Goal: Information Seeking & Learning: Learn about a topic

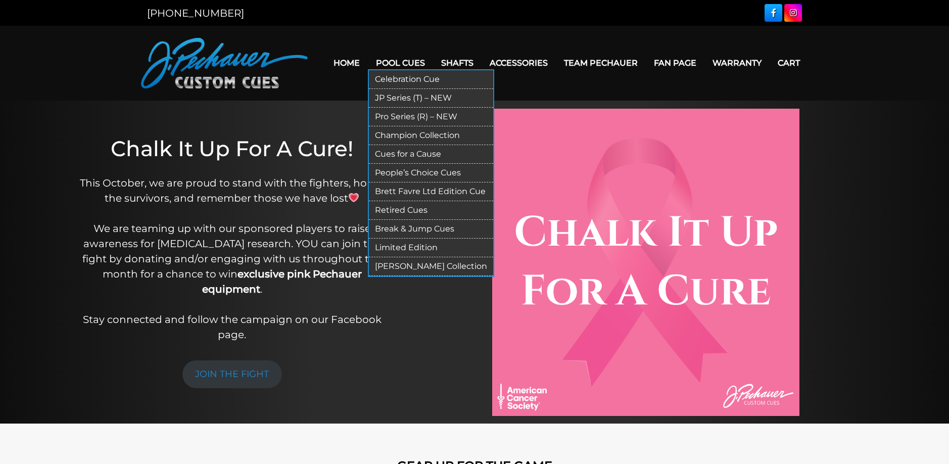
click at [416, 244] on link "Limited Edition" at bounding box center [431, 248] width 124 height 19
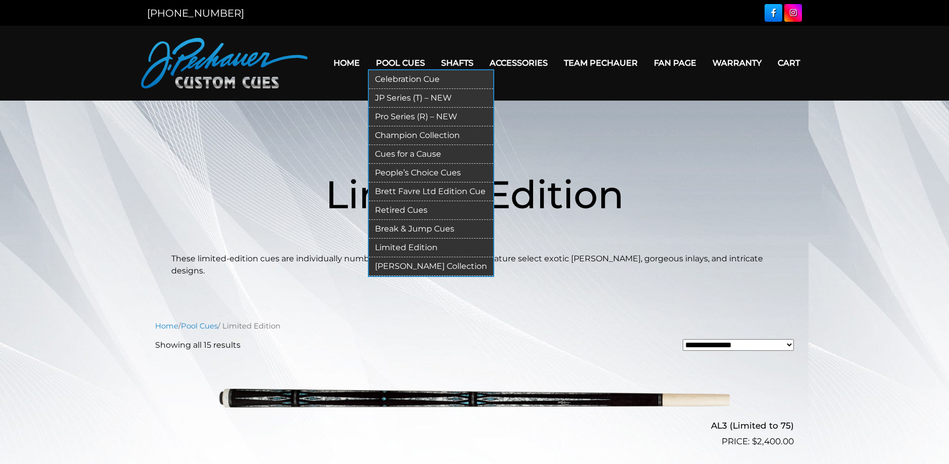
click at [409, 208] on link "Retired Cues" at bounding box center [431, 210] width 124 height 19
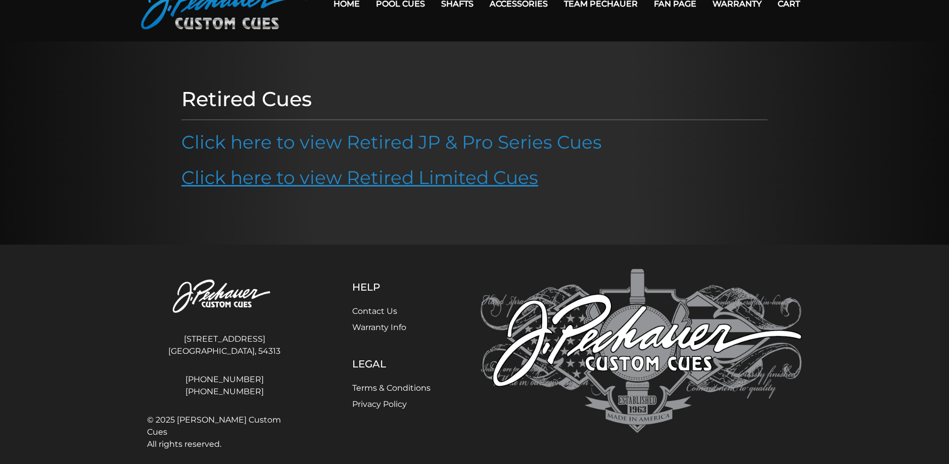
scroll to position [70, 0]
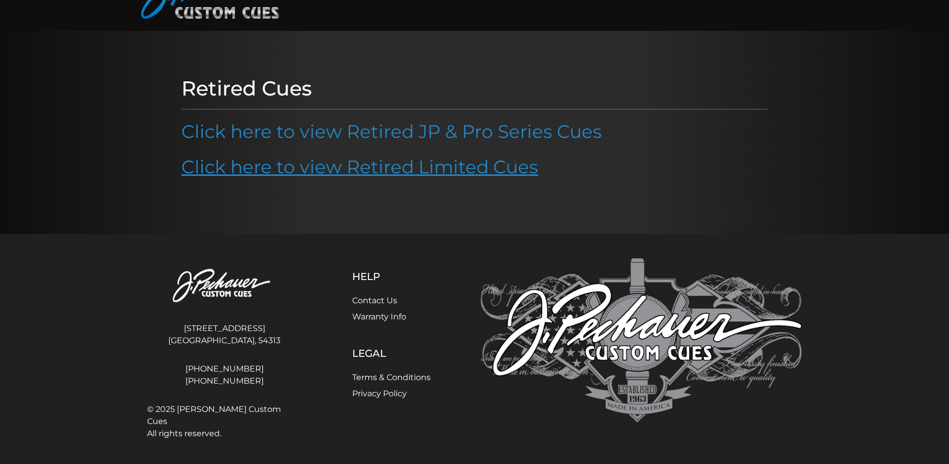
click at [387, 163] on link "Click here to view Retired Limited Cues" at bounding box center [359, 167] width 357 height 22
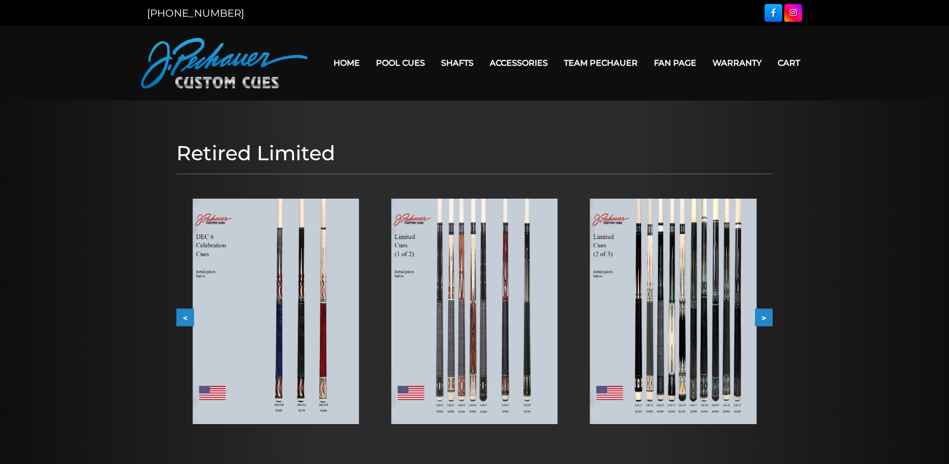
click at [282, 321] on img at bounding box center [276, 311] width 166 height 225
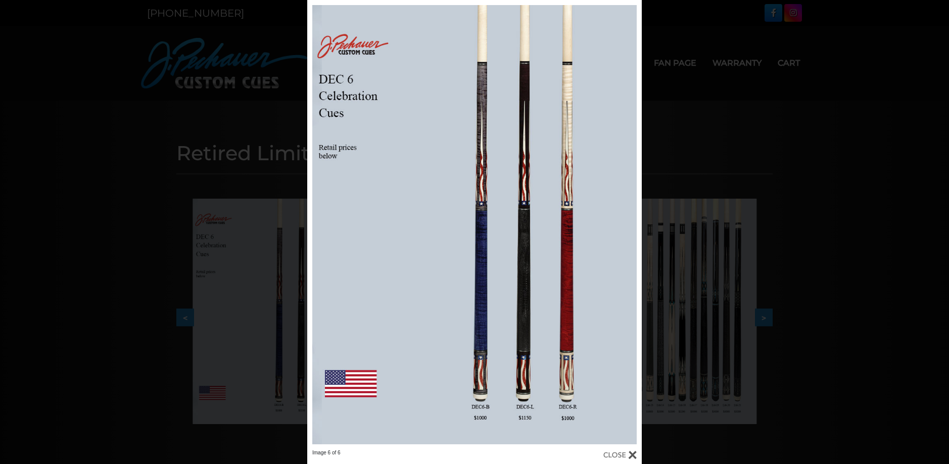
click at [611, 454] on div at bounding box center [620, 454] width 33 height 11
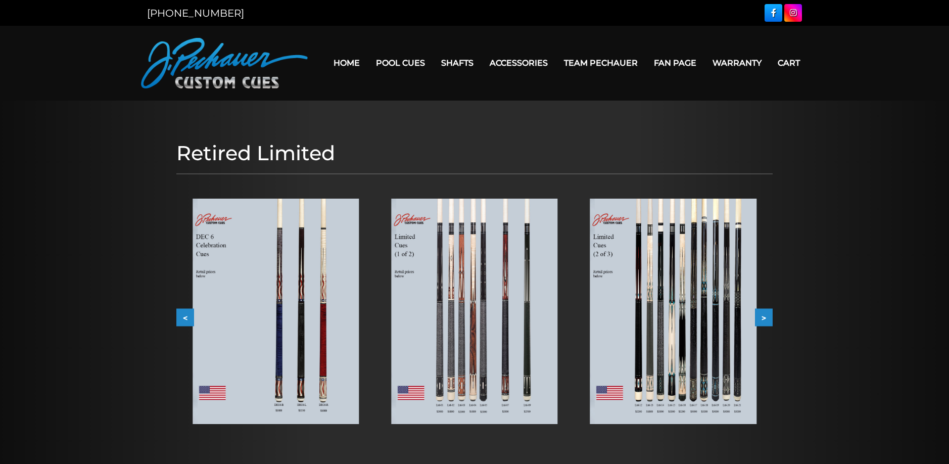
click at [488, 291] on img at bounding box center [474, 311] width 166 height 225
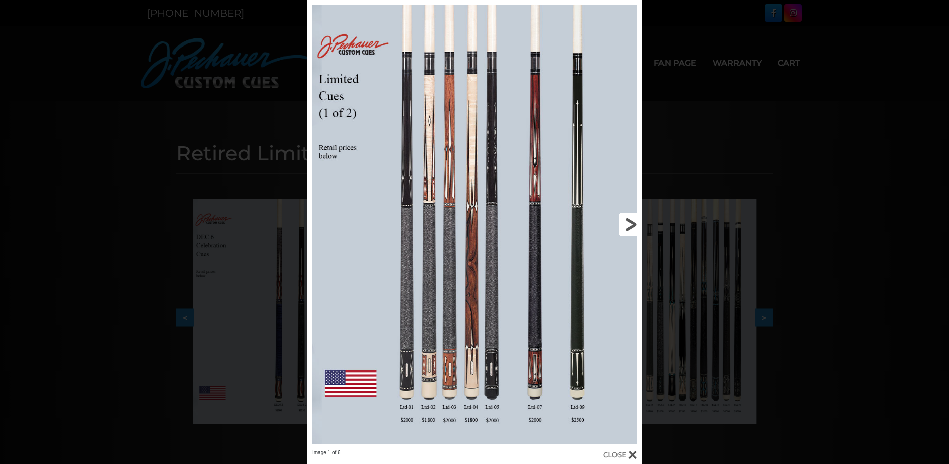
click at [630, 220] on link at bounding box center [566, 224] width 151 height 449
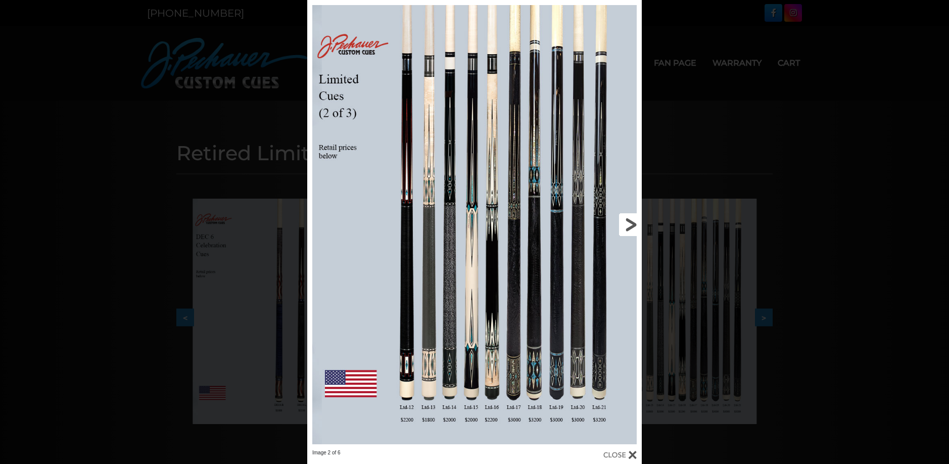
click at [630, 215] on link at bounding box center [566, 224] width 151 height 449
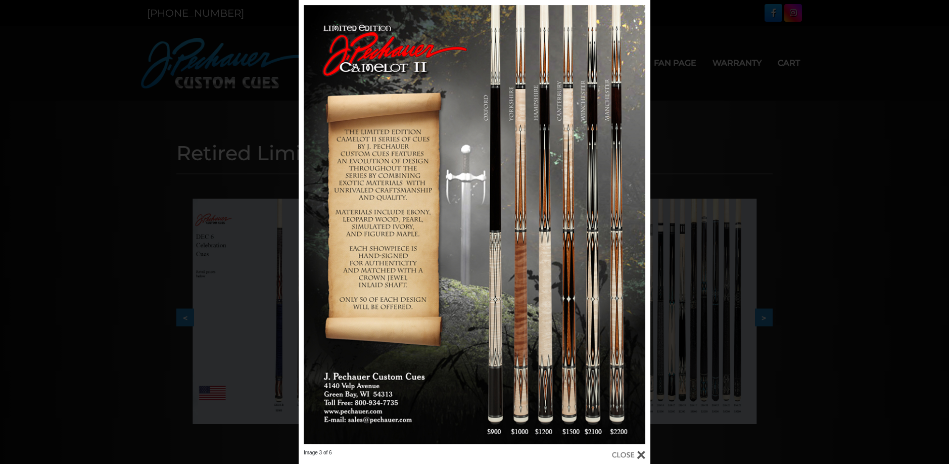
click at [700, 155] on div "Image 3 of 6" at bounding box center [474, 232] width 949 height 464
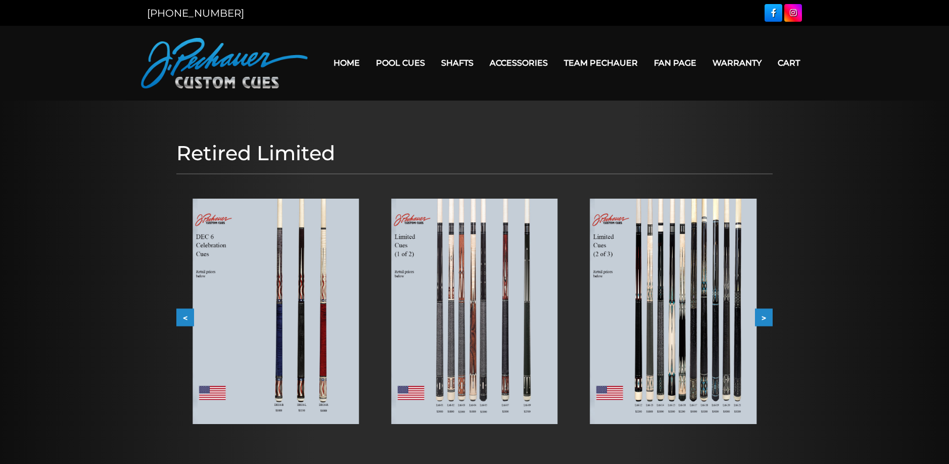
click at [268, 329] on img at bounding box center [276, 311] width 166 height 225
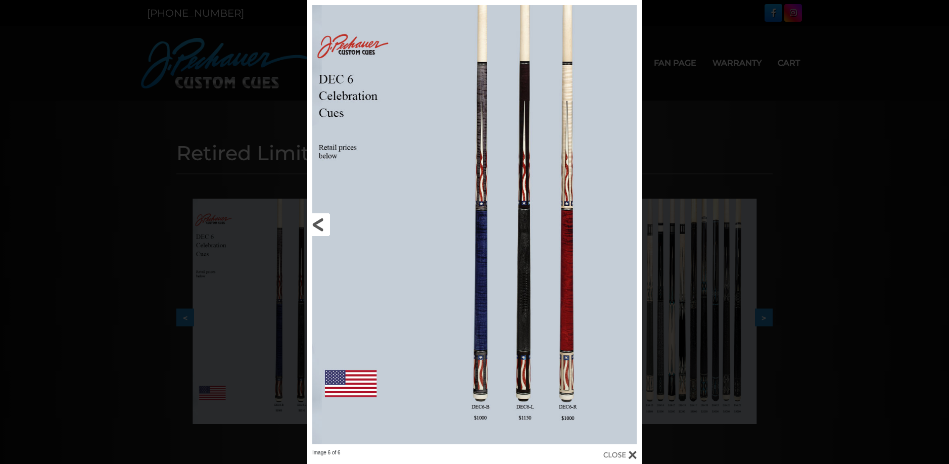
click at [317, 226] on link at bounding box center [382, 224] width 151 height 449
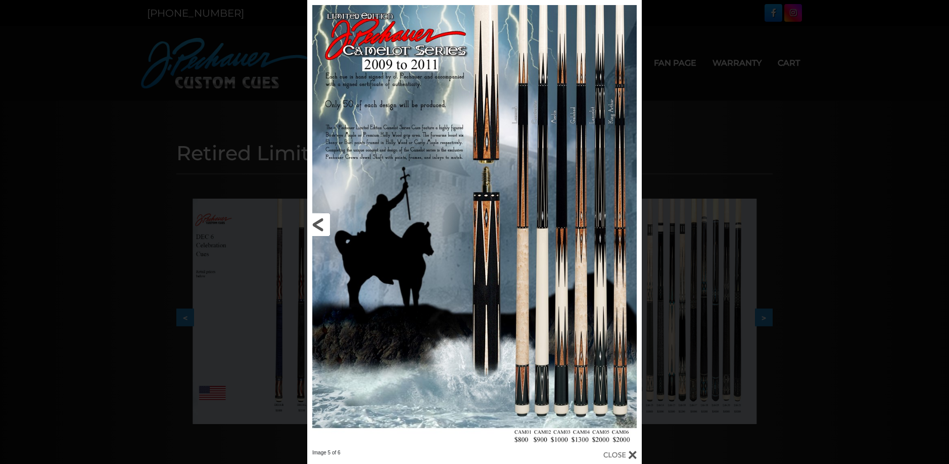
click at [322, 222] on link at bounding box center [382, 224] width 151 height 449
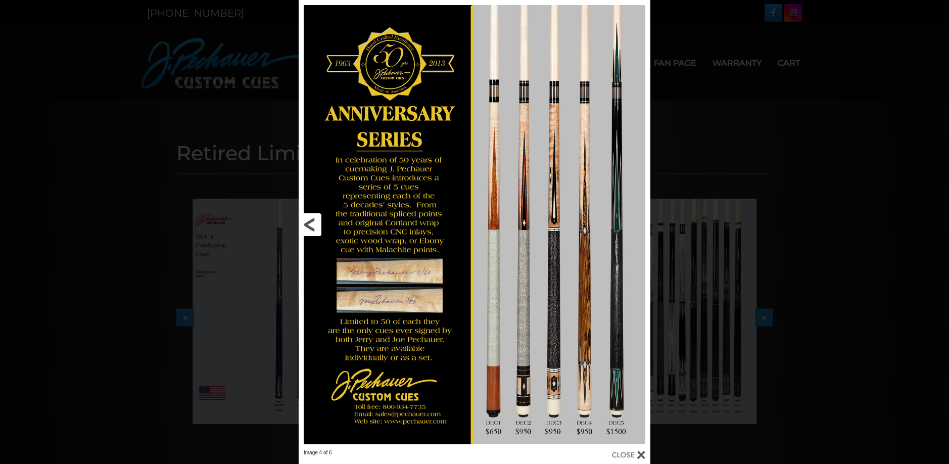
click at [308, 221] on link at bounding box center [378, 224] width 158 height 449
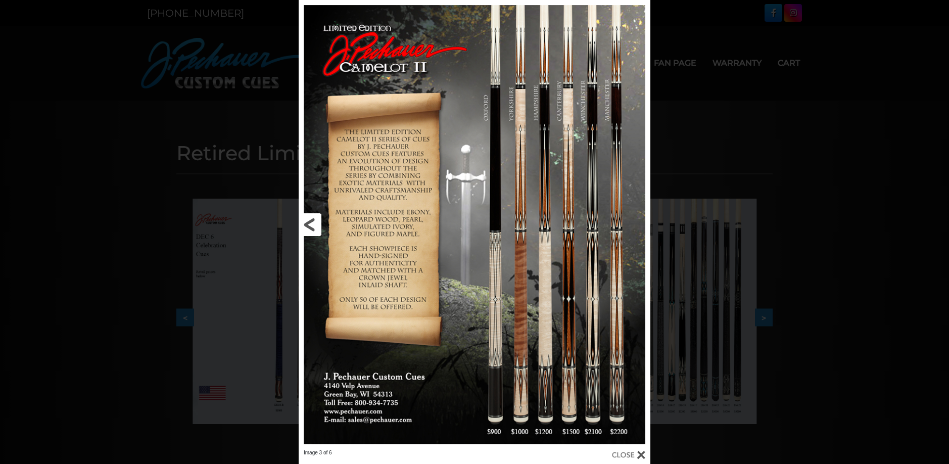
click at [308, 221] on link at bounding box center [378, 224] width 158 height 449
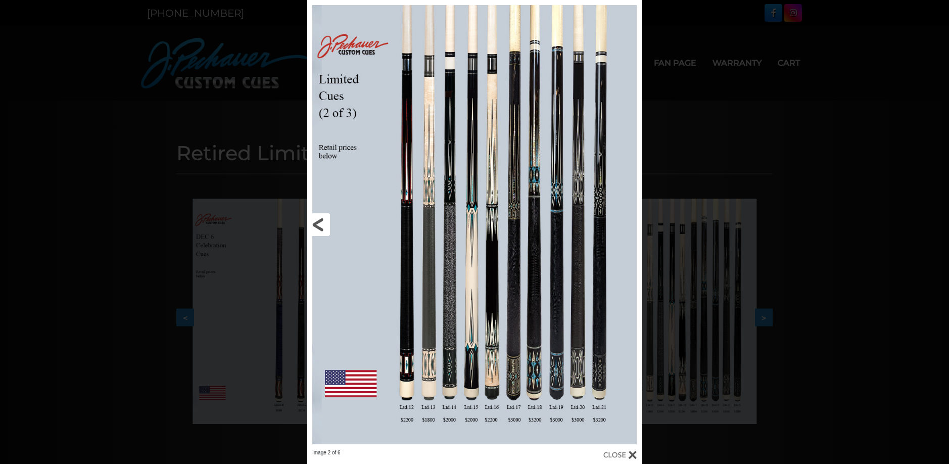
click at [310, 221] on link at bounding box center [382, 224] width 151 height 449
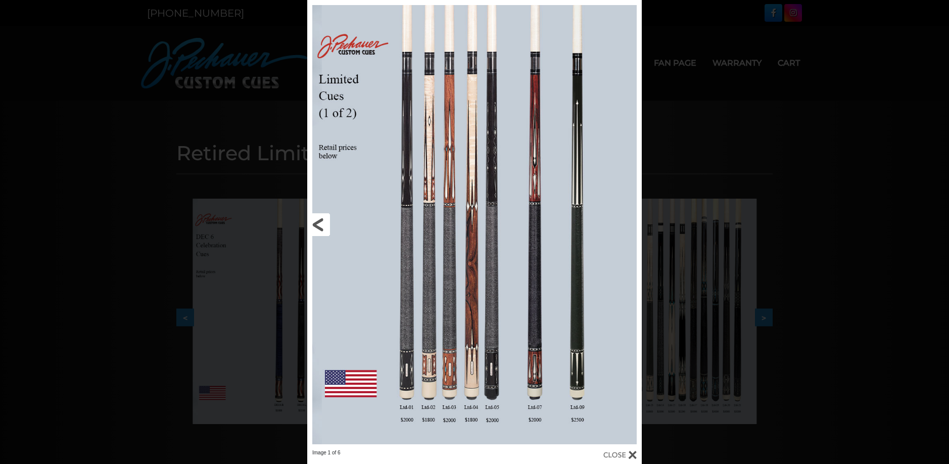
click at [310, 221] on link at bounding box center [382, 224] width 151 height 449
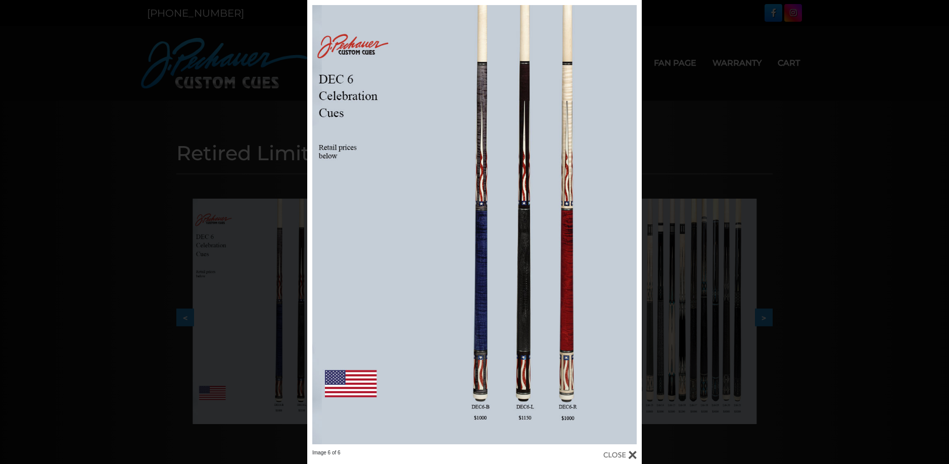
click at [799, 140] on div "Image 6 of 6" at bounding box center [474, 232] width 949 height 464
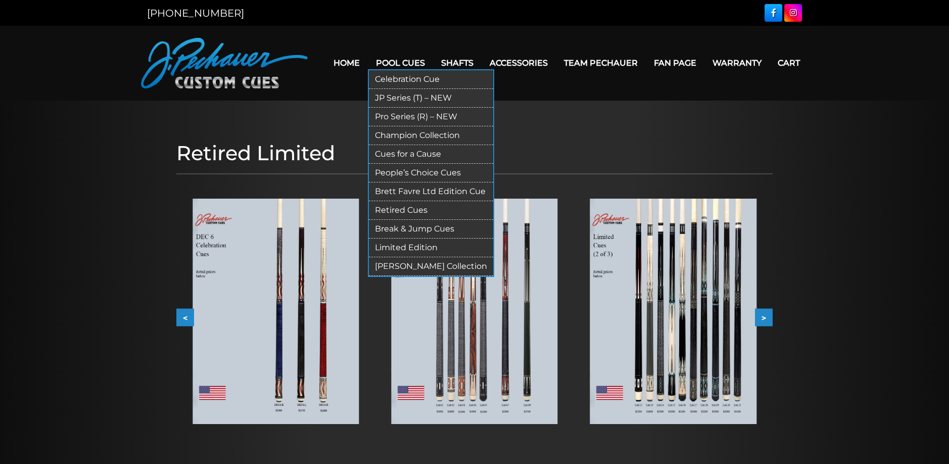
click at [422, 266] on link "[PERSON_NAME] Collection" at bounding box center [431, 266] width 124 height 19
